Goal: Transaction & Acquisition: Register for event/course

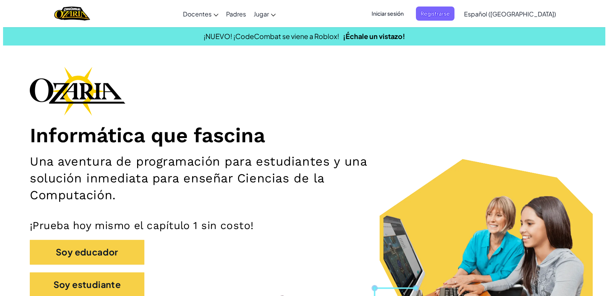
scroll to position [115, 0]
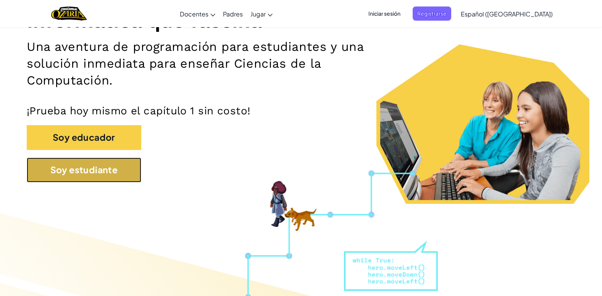
click at [106, 177] on button "Soy estudiante" at bounding box center [84, 169] width 115 height 25
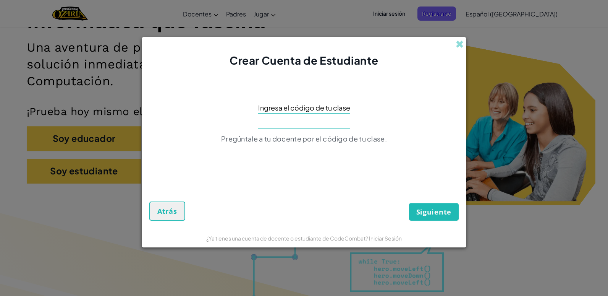
click at [464, 44] on div "Crear Cuenta de Estudiante" at bounding box center [304, 52] width 325 height 31
click at [458, 46] on span at bounding box center [460, 44] width 8 height 8
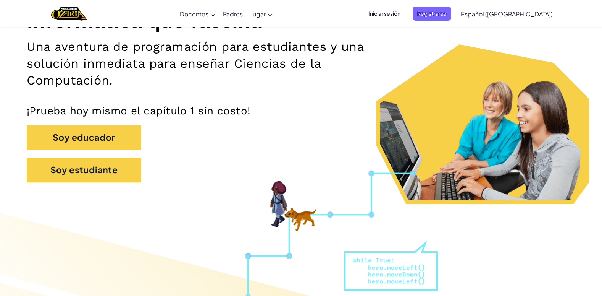
click at [405, 10] on span "Iniciar sesión" at bounding box center [384, 13] width 41 height 14
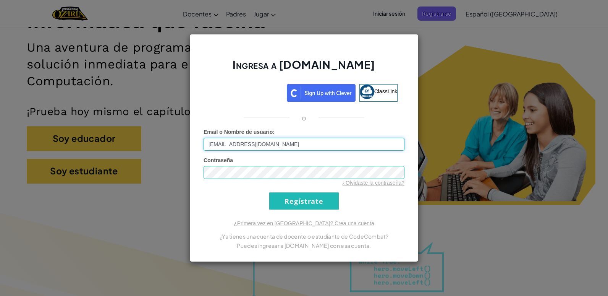
type input "[EMAIL_ADDRESS][DOMAIN_NAME]"
click at [269, 192] on input "Regístrate" at bounding box center [304, 200] width 70 height 17
